Goal: Task Accomplishment & Management: Use online tool/utility

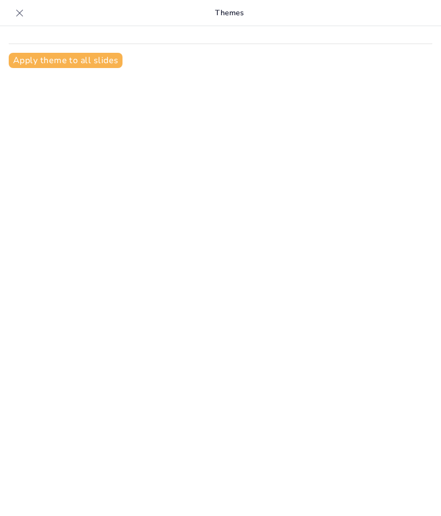
type input "Recent Innovations in Brain-Computer Interfaces: Company Case Studies"
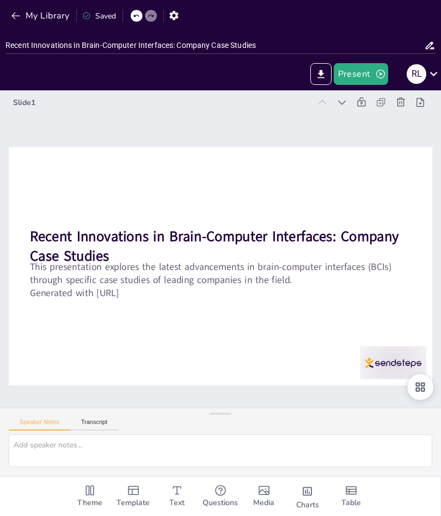
click at [370, 77] on button "Present" at bounding box center [361, 74] width 54 height 22
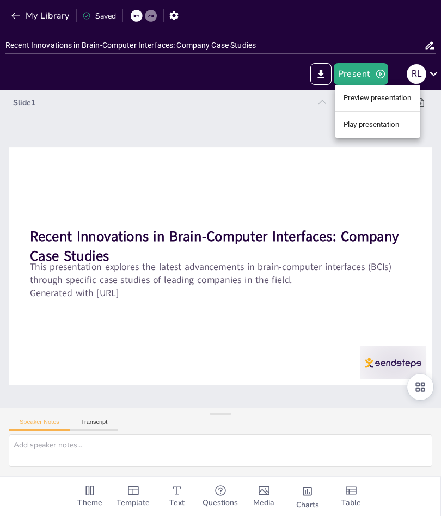
click at [395, 99] on li "Preview presentation" at bounding box center [378, 97] width 86 height 17
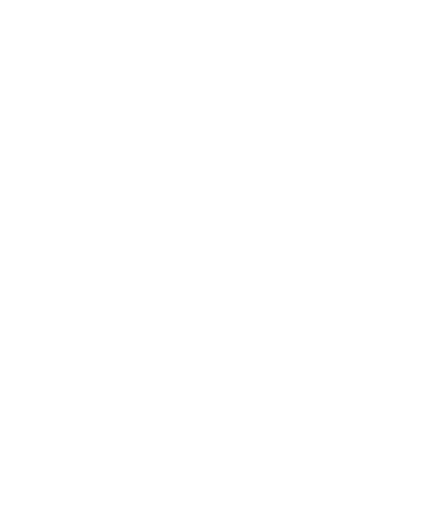
click at [414, 25] on div at bounding box center [220, 258] width 441 height 516
type input "Recent Innovations in Brain-Computer Interfaces: Company Case Studies"
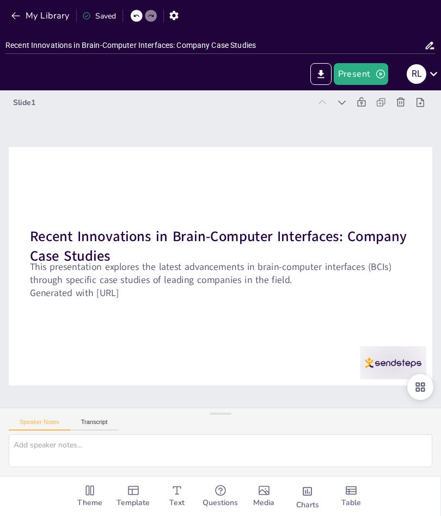
click at [316, 241] on strong "Recent Innovations in Brain-Computer Interfaces: Company Case Studies" at bounding box center [218, 246] width 377 height 39
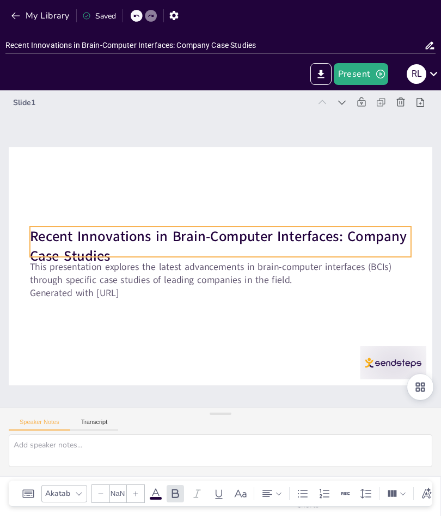
type input "48"
click at [394, 364] on div at bounding box center [393, 362] width 66 height 33
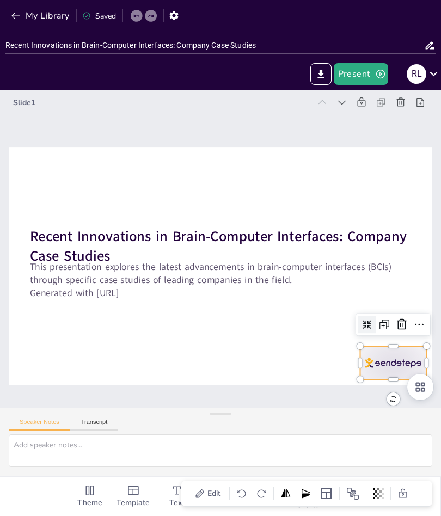
click at [422, 385] on icon at bounding box center [420, 387] width 9 height 9
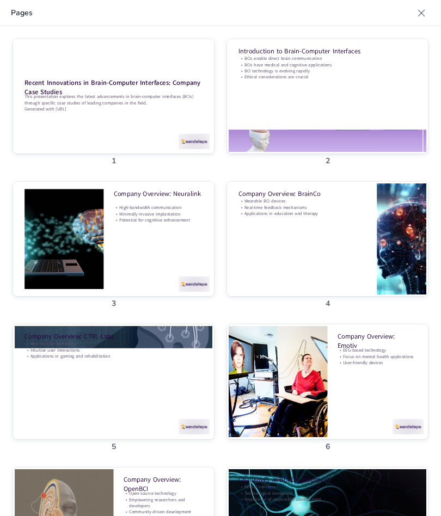
click at [158, 90] on p "Pages" at bounding box center [212, 103] width 402 height 26
click at [34, 90] on p "Pages" at bounding box center [212, 103] width 402 height 26
click at [426, 95] on div at bounding box center [421, 103] width 17 height 17
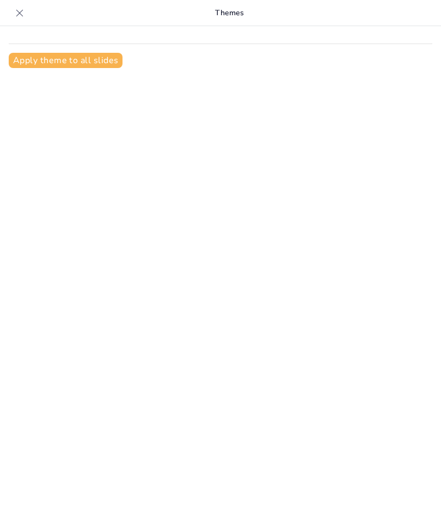
type input "Recent Innovations in Brain-Computer Interfaces: Company Case Studies"
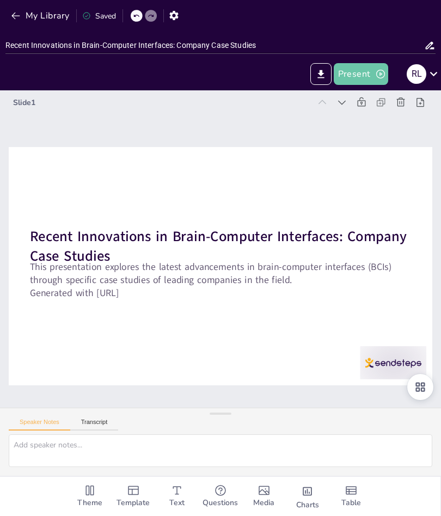
click at [377, 76] on icon "button" at bounding box center [380, 74] width 9 height 9
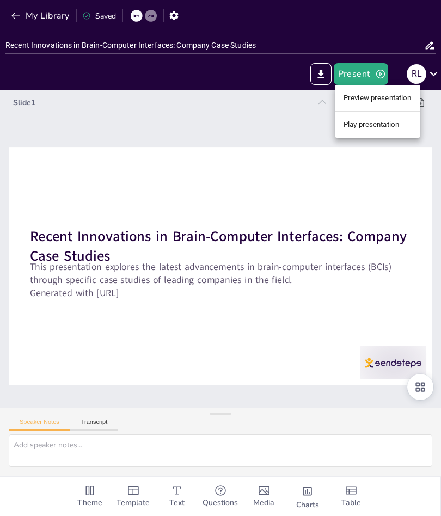
click at [385, 97] on li "Preview presentation" at bounding box center [378, 97] width 86 height 17
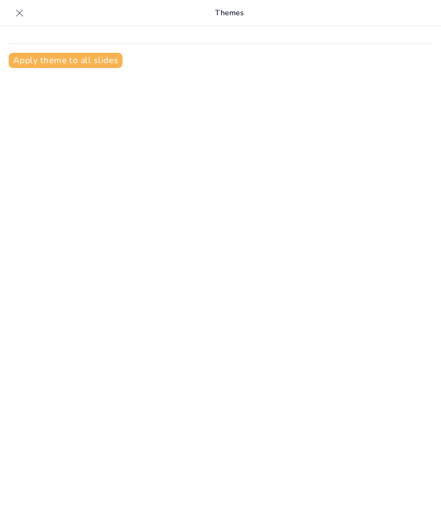
type input "Recent Innovations in Brain-Computer Interfaces: Company Case Studies"
